Goal: Task Accomplishment & Management: Manage account settings

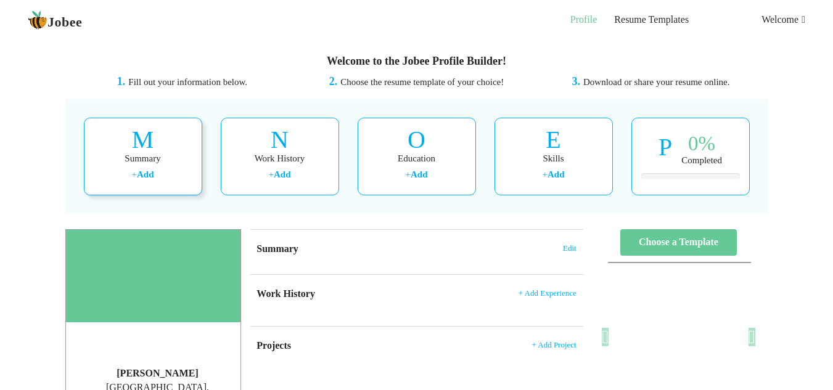
click at [123, 158] on div "Summary" at bounding box center [143, 158] width 99 height 13
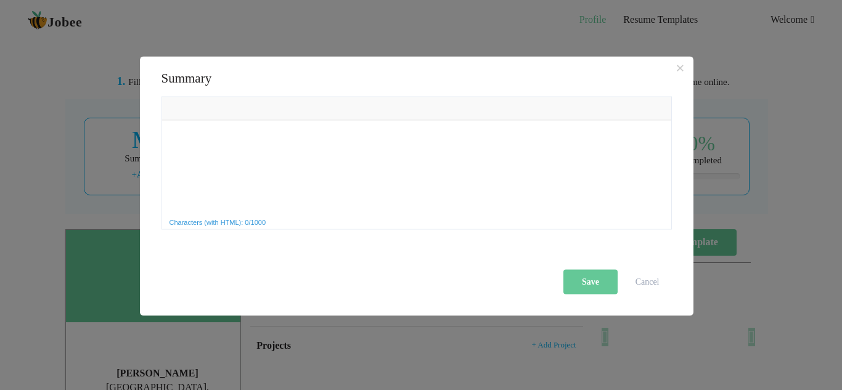
click at [229, 120] on html at bounding box center [415, 120] width 509 height 0
drag, startPoint x: 229, startPoint y: 150, endPoint x: 189, endPoint y: 135, distance: 42.9
click at [188, 120] on html at bounding box center [415, 120] width 509 height 0
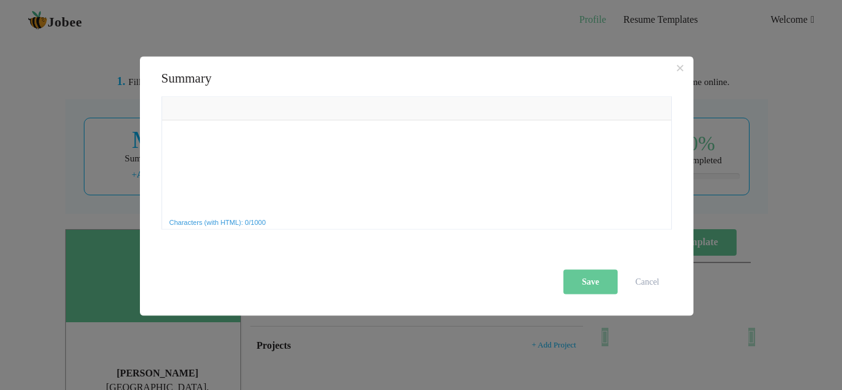
click at [188, 120] on html at bounding box center [415, 120] width 509 height 0
click at [269, 223] on span "Characters (with HTML): 0/1000" at bounding box center [218, 221] width 102 height 11
click at [224, 112] on span at bounding box center [223, 108] width 10 height 10
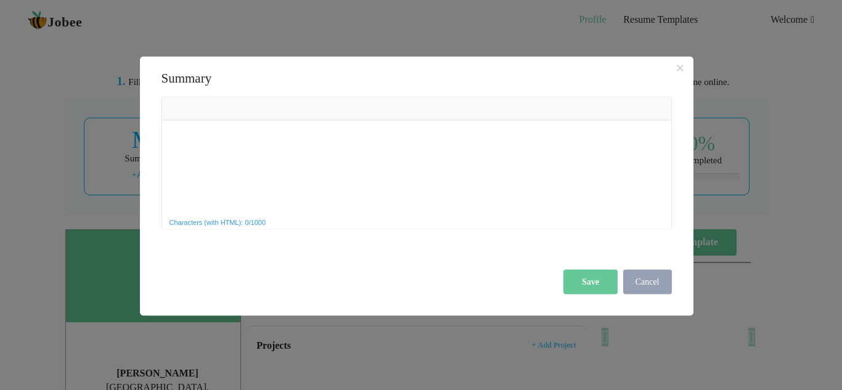
click at [664, 277] on button "Cancel" at bounding box center [647, 281] width 49 height 25
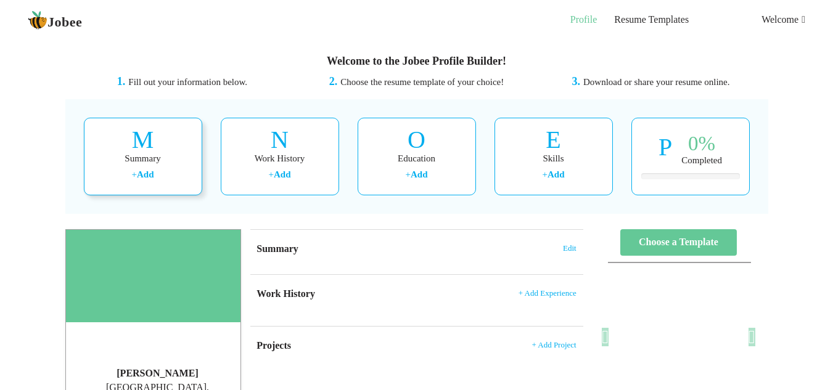
click at [139, 175] on link "Add" at bounding box center [145, 175] width 17 height 10
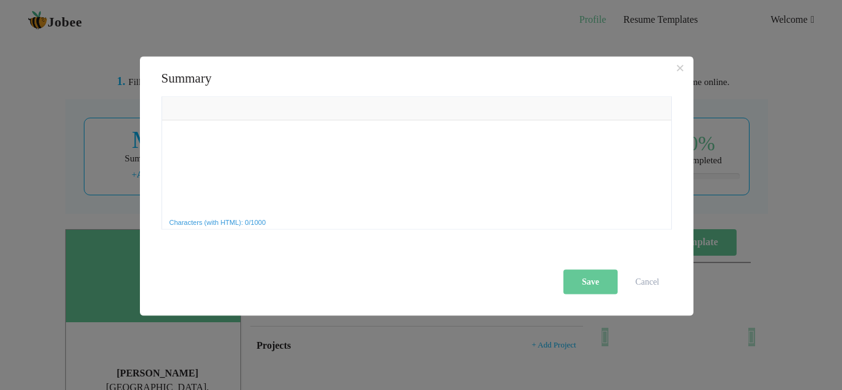
click at [269, 222] on span "Characters (with HTML): 0/1000" at bounding box center [218, 221] width 102 height 11
click at [393, 280] on div "Save Cancel" at bounding box center [419, 281] width 522 height 25
click at [305, 120] on html at bounding box center [415, 120] width 509 height 0
click at [682, 65] on span "×" at bounding box center [680, 68] width 9 height 18
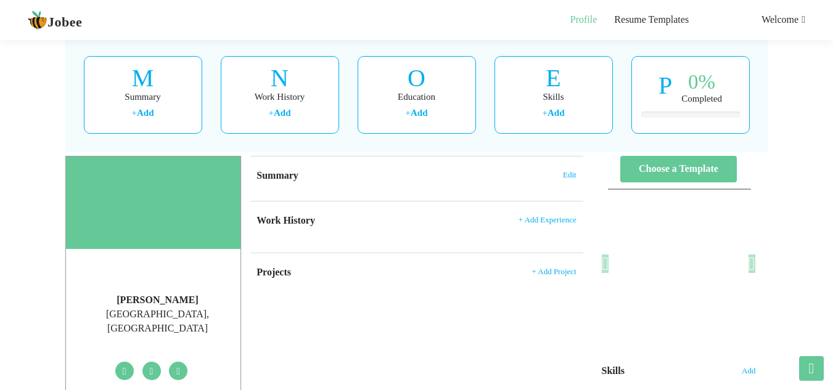
scroll to position [60, 0]
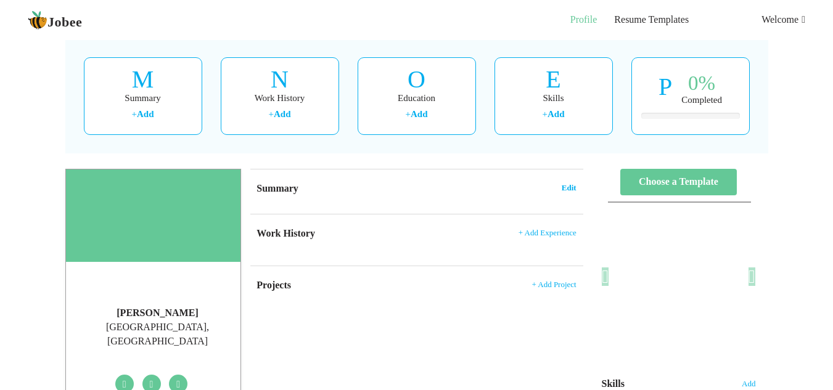
click at [565, 192] on span "Edit" at bounding box center [569, 188] width 15 height 9
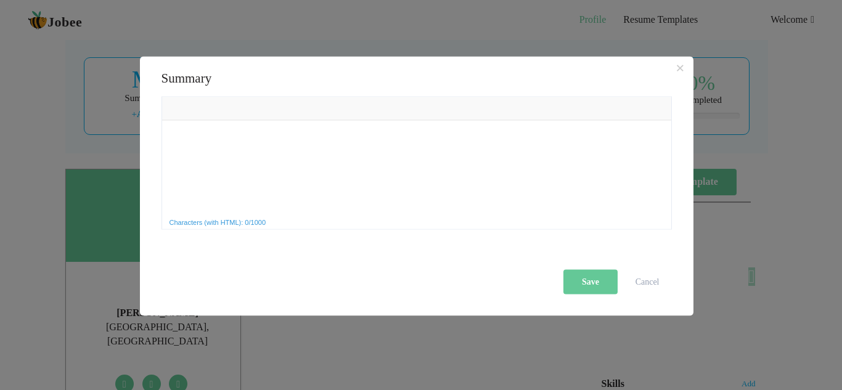
click at [201, 120] on html at bounding box center [415, 120] width 509 height 0
click at [640, 280] on button "Cancel" at bounding box center [647, 281] width 49 height 25
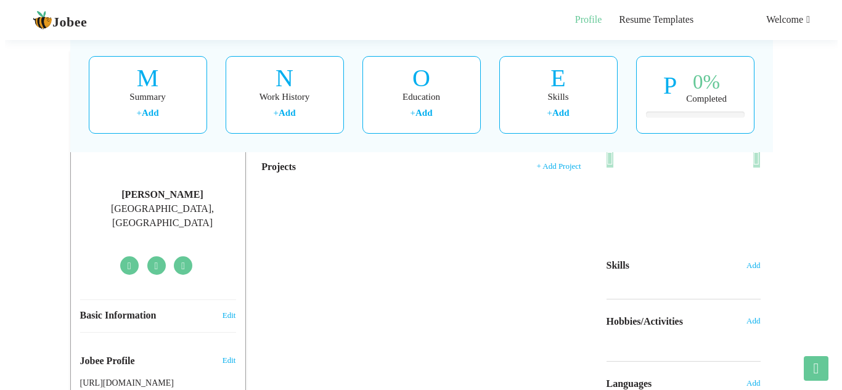
scroll to position [0, 0]
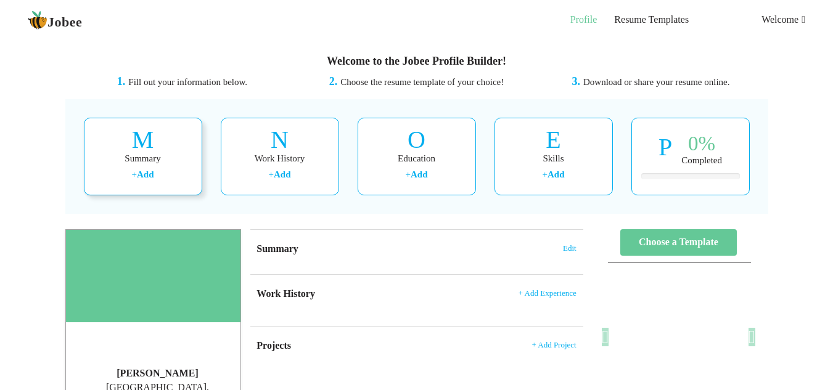
click at [146, 145] on icon at bounding box center [143, 140] width 22 height 25
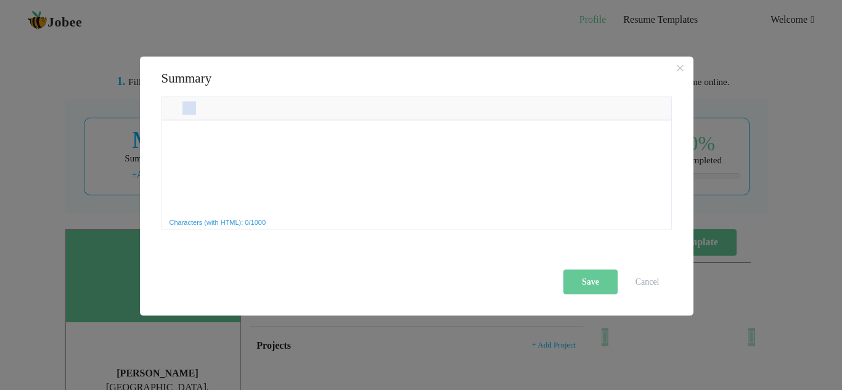
click at [192, 113] on link "Italic" at bounding box center [189, 108] width 14 height 14
drag, startPoint x: 178, startPoint y: 125, endPoint x: 165, endPoint y: 135, distance: 16.7
click at [165, 135] on html at bounding box center [415, 130] width 509 height 21
drag, startPoint x: 165, startPoint y: 135, endPoint x: 435, endPoint y: 197, distance: 277.5
click at [435, 141] on html at bounding box center [415, 130] width 509 height 21
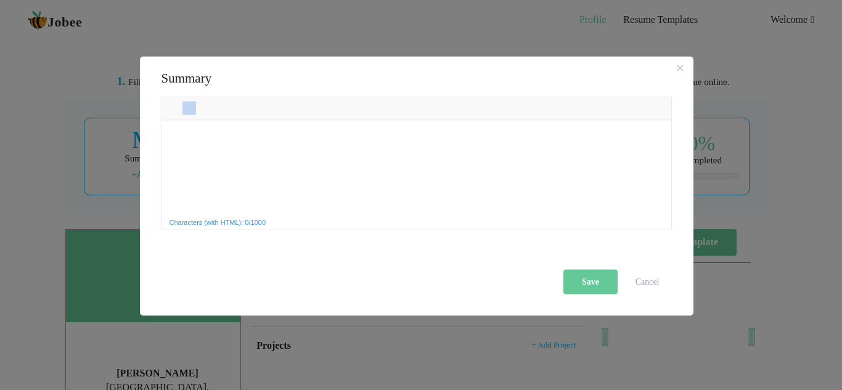
click at [168, 129] on body at bounding box center [415, 130] width 499 height 11
click at [168, 130] on body at bounding box center [415, 130] width 499 height 11
drag, startPoint x: 316, startPoint y: 144, endPoint x: 245, endPoint y: 127, distance: 72.8
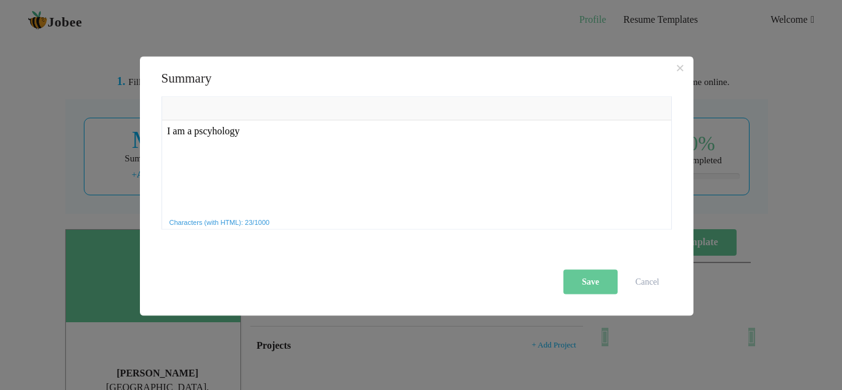
click at [245, 127] on body "I am a pscyhology" at bounding box center [415, 130] width 499 height 11
click at [260, 136] on span "Paste" at bounding box center [289, 140] width 64 height 15
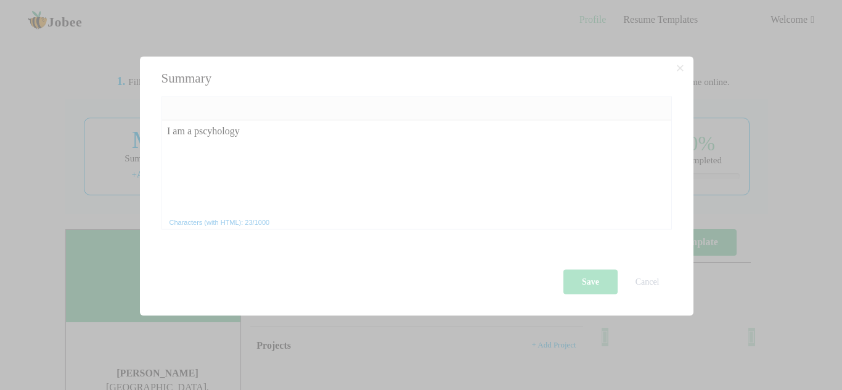
click at [239, 133] on div at bounding box center [421, 195] width 842 height 390
drag, startPoint x: 239, startPoint y: 133, endPoint x: 6, endPoint y: -30, distance: 283.8
click at [6, 0] on html "Jobee Profile Resume Templates Resume Templates Cover Letters About My Resume W…" at bounding box center [421, 195] width 842 height 390
click at [684, 73] on div at bounding box center [421, 195] width 842 height 390
